Goal: Task Accomplishment & Management: Manage account settings

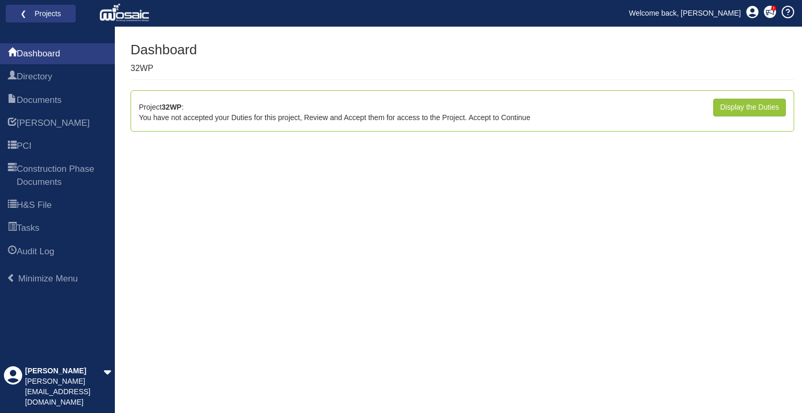
click at [320, 219] on div "Generate Report Show All HARI Select "Yes" for All Eliminated included or "No" …" at bounding box center [463, 227] width 664 height 371
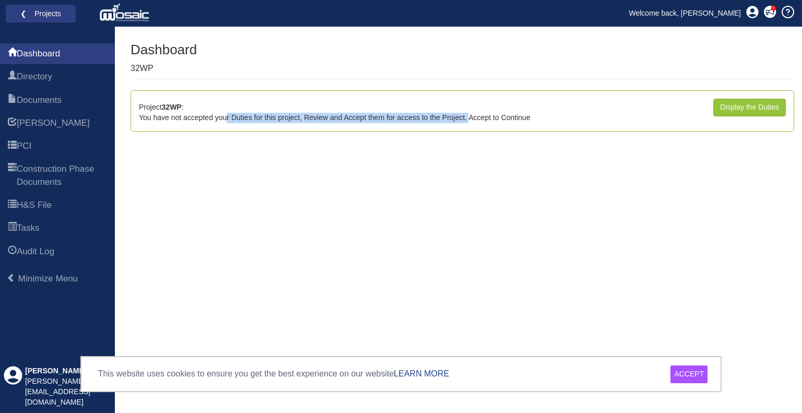
drag, startPoint x: 225, startPoint y: 119, endPoint x: 472, endPoint y: 118, distance: 247.1
click at [471, 117] on div "Project 32WP : You have not accepted your Duties for this project, Review and A…" at bounding box center [335, 111] width 392 height 25
click at [440, 179] on div "Generate Report Show All HARI Select "Yes" for All Eliminated included or "No" …" at bounding box center [463, 227] width 664 height 371
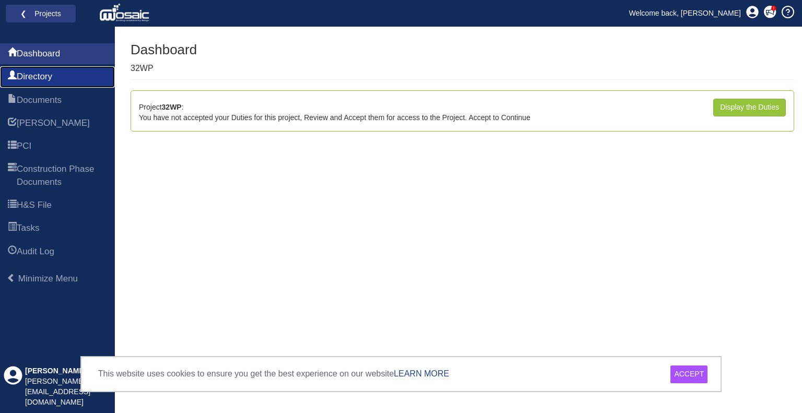
click at [28, 74] on span "Directory" at bounding box center [35, 77] width 36 height 13
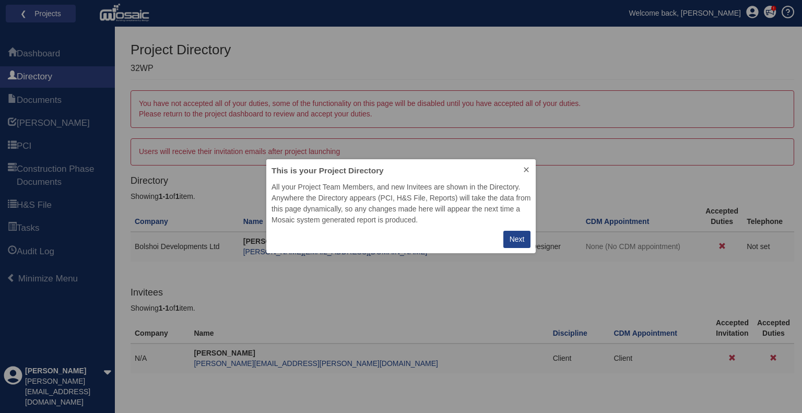
scroll to position [86, 261]
click at [519, 237] on div "Next" at bounding box center [517, 239] width 15 height 11
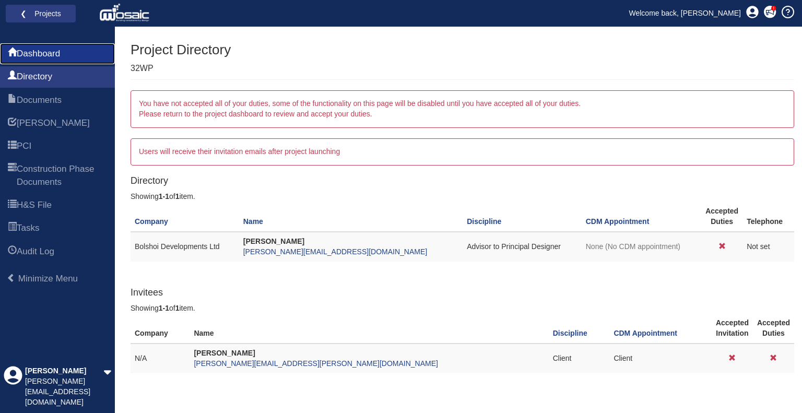
click at [17, 50] on span "Dashboard" at bounding box center [38, 54] width 43 height 13
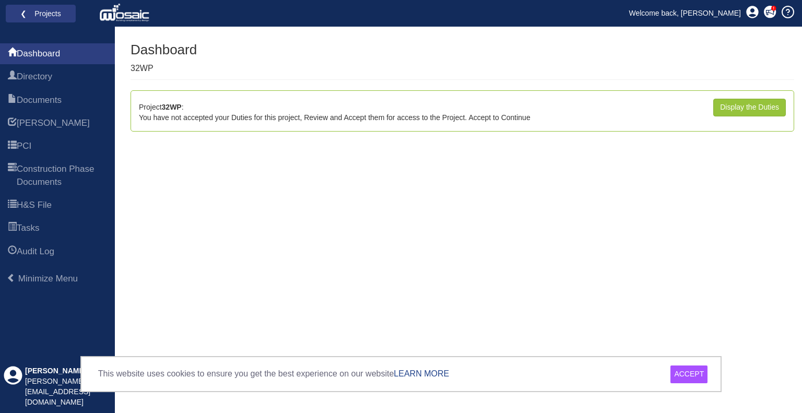
click at [685, 371] on div "ACCEPT" at bounding box center [689, 375] width 37 height 18
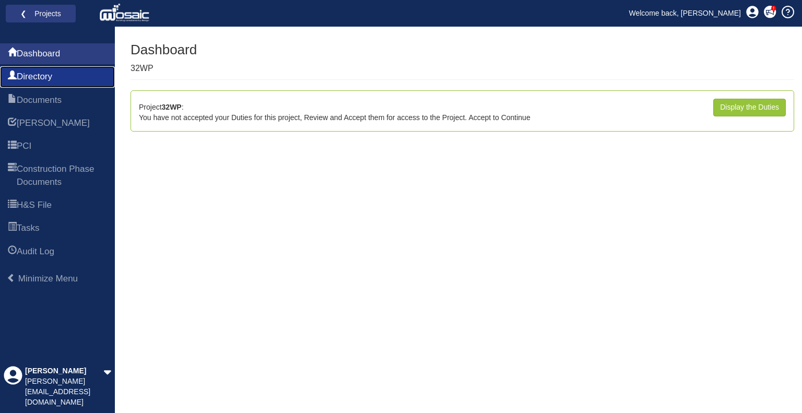
click at [41, 77] on span "Directory" at bounding box center [35, 77] width 36 height 13
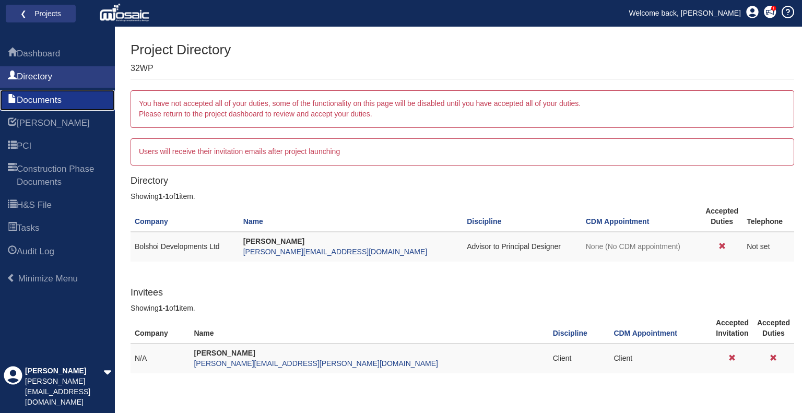
click at [38, 99] on span "Documents" at bounding box center [39, 100] width 45 height 13
